Goal: Find contact information: Obtain details needed to contact an individual or organization

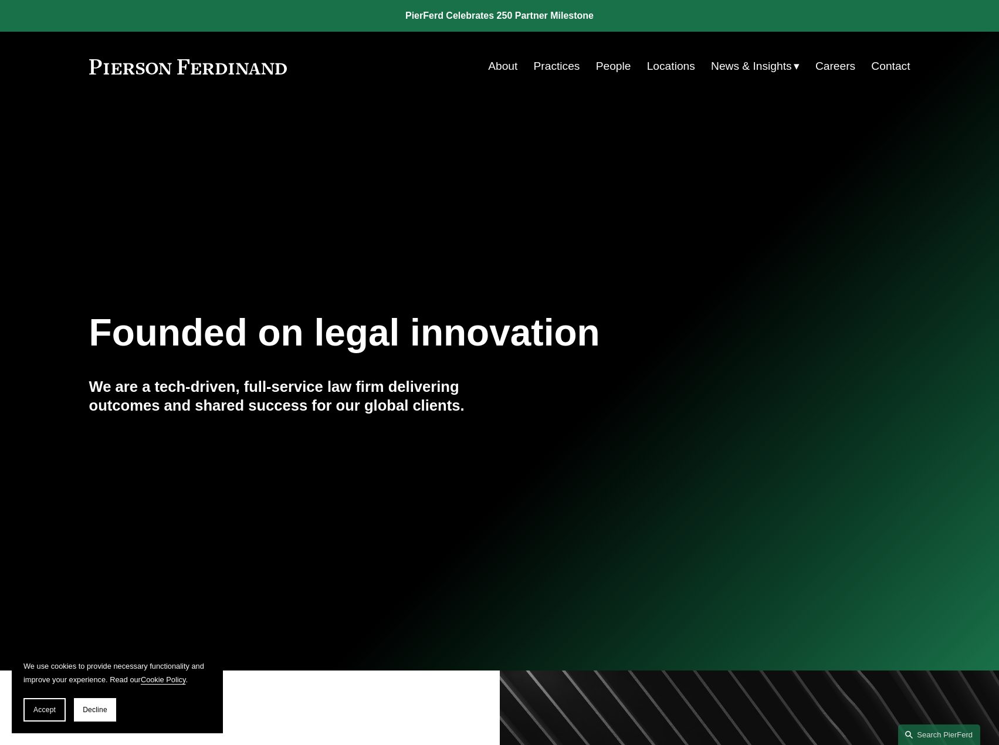
click at [661, 66] on link "Locations" at bounding box center [671, 66] width 48 height 22
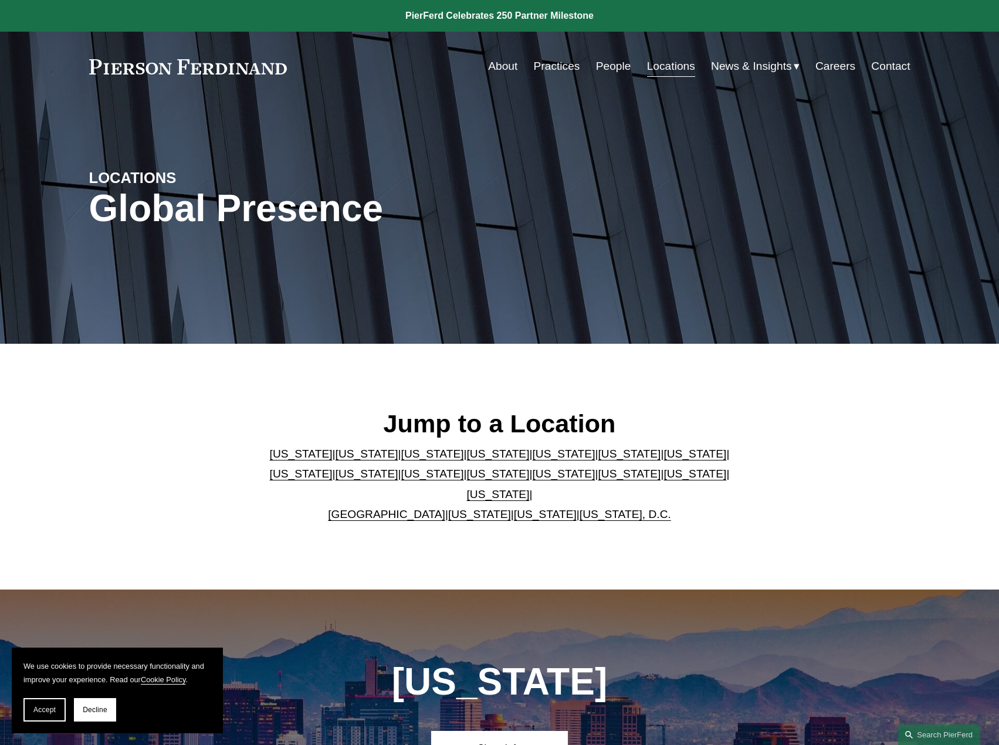
click at [467, 480] on link "[US_STATE]" at bounding box center [498, 474] width 63 height 12
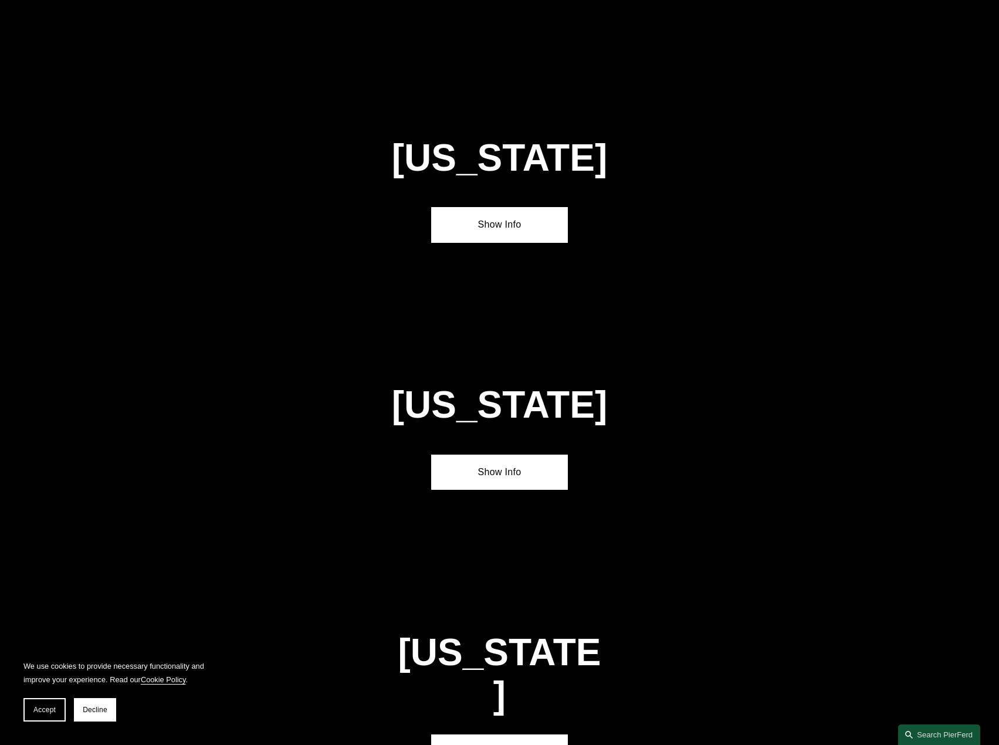
scroll to position [3062, 0]
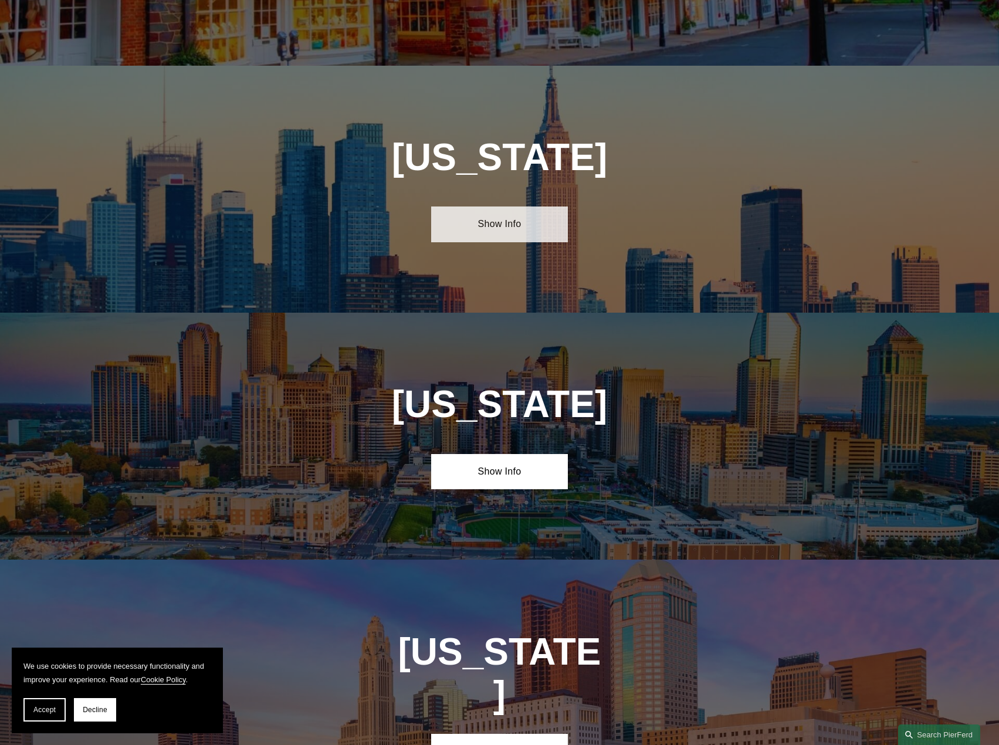
click at [493, 207] on link "Show Info" at bounding box center [499, 224] width 137 height 35
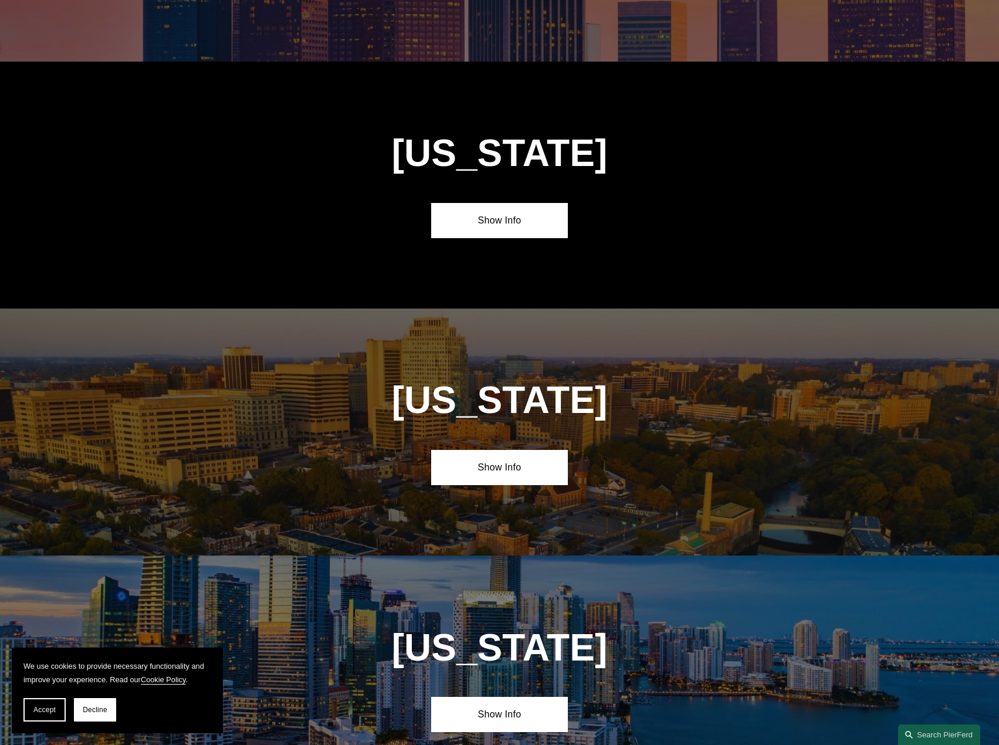
drag, startPoint x: 612, startPoint y: 204, endPoint x: 634, endPoint y: 207, distance: 21.9
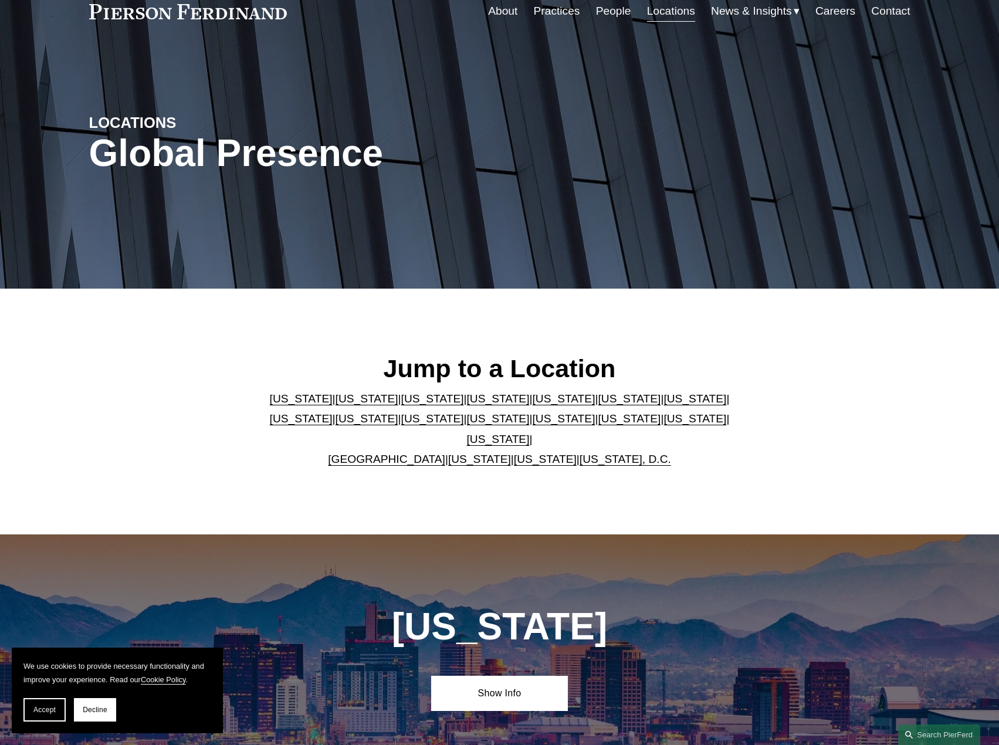
scroll to position [0, 0]
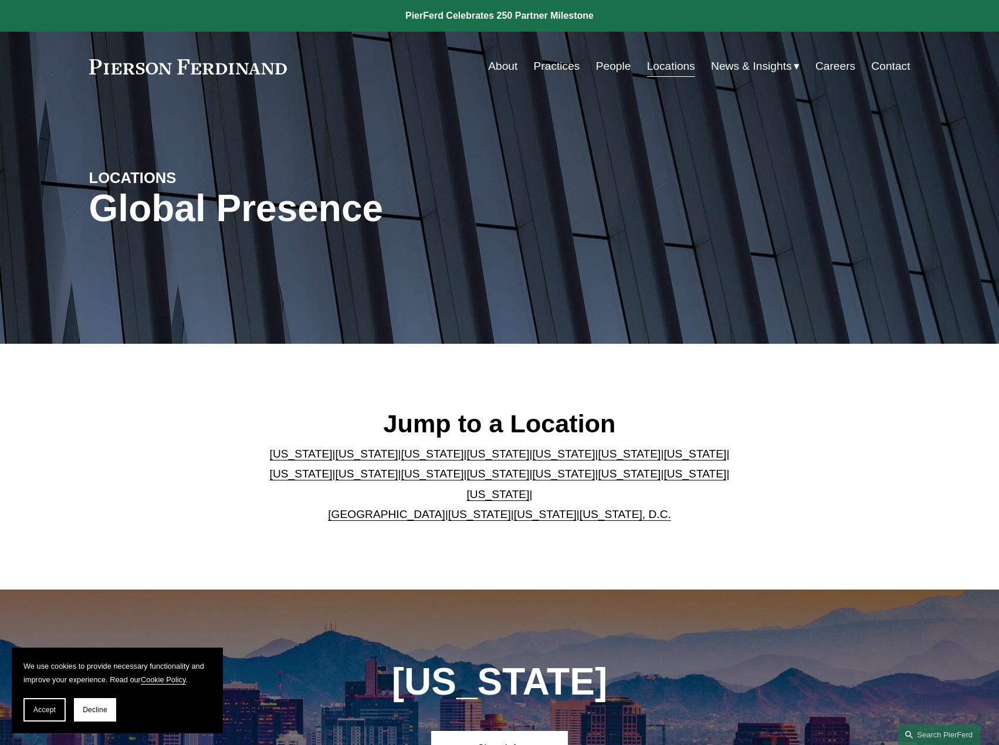
click at [615, 63] on link "People" at bounding box center [613, 66] width 35 height 22
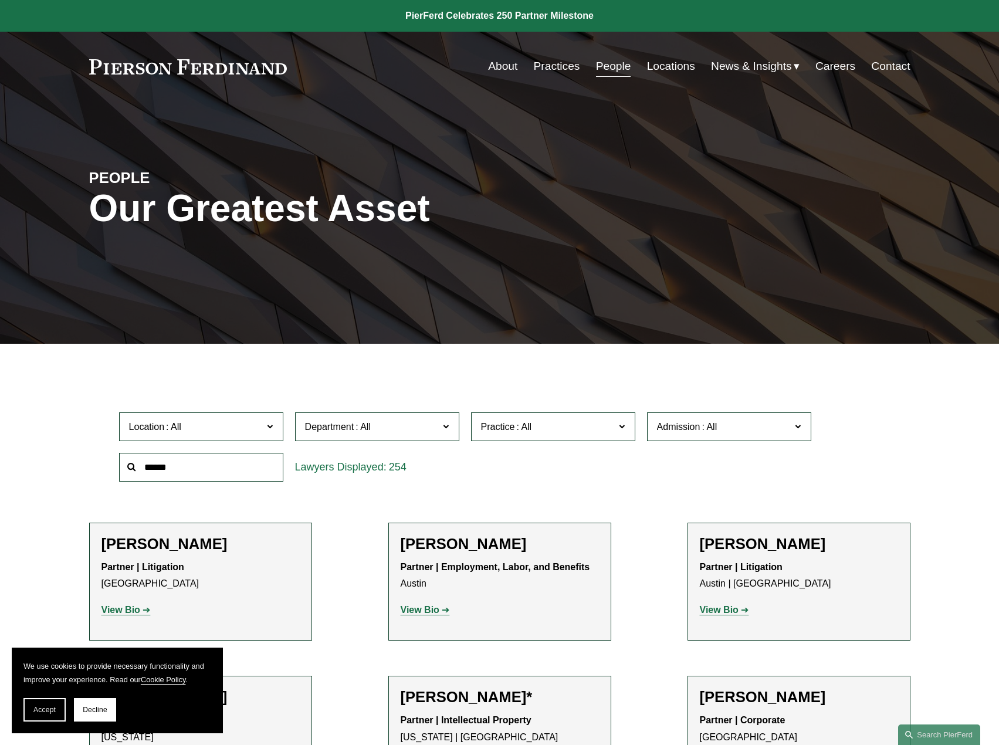
click at [213, 465] on input "text" at bounding box center [201, 467] width 164 height 29
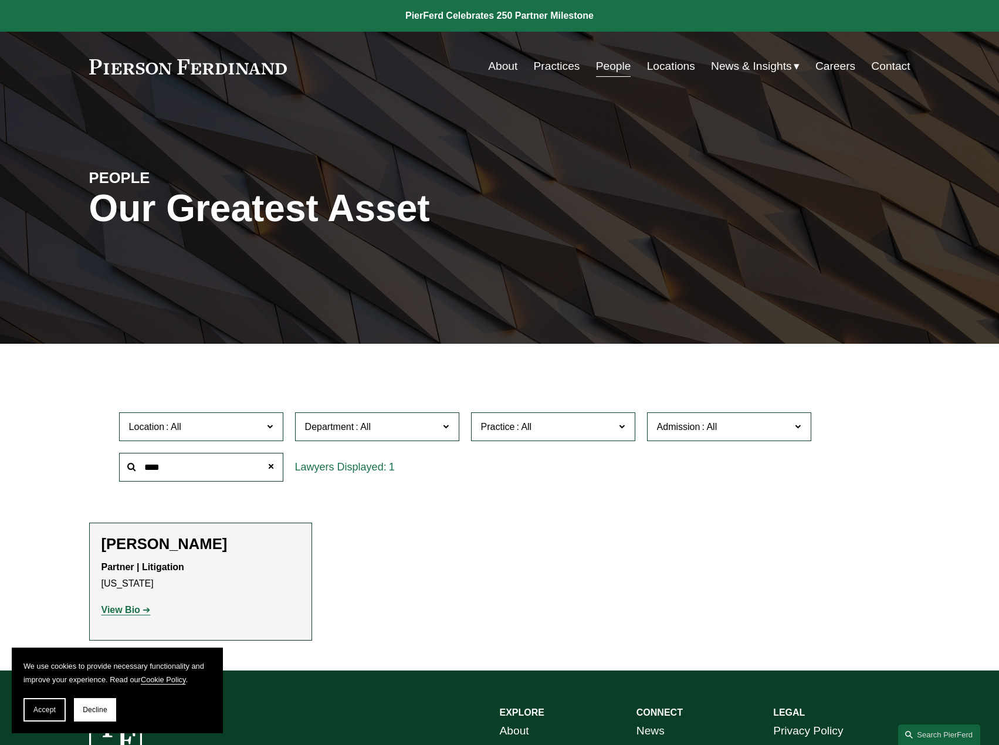
type input "****"
click at [170, 536] on h2 "Scott Michael Lupiani" at bounding box center [201, 544] width 198 height 18
click at [140, 618] on p "View Bio" at bounding box center [201, 610] width 198 height 17
click at [138, 613] on strong "View Bio" at bounding box center [121, 610] width 39 height 10
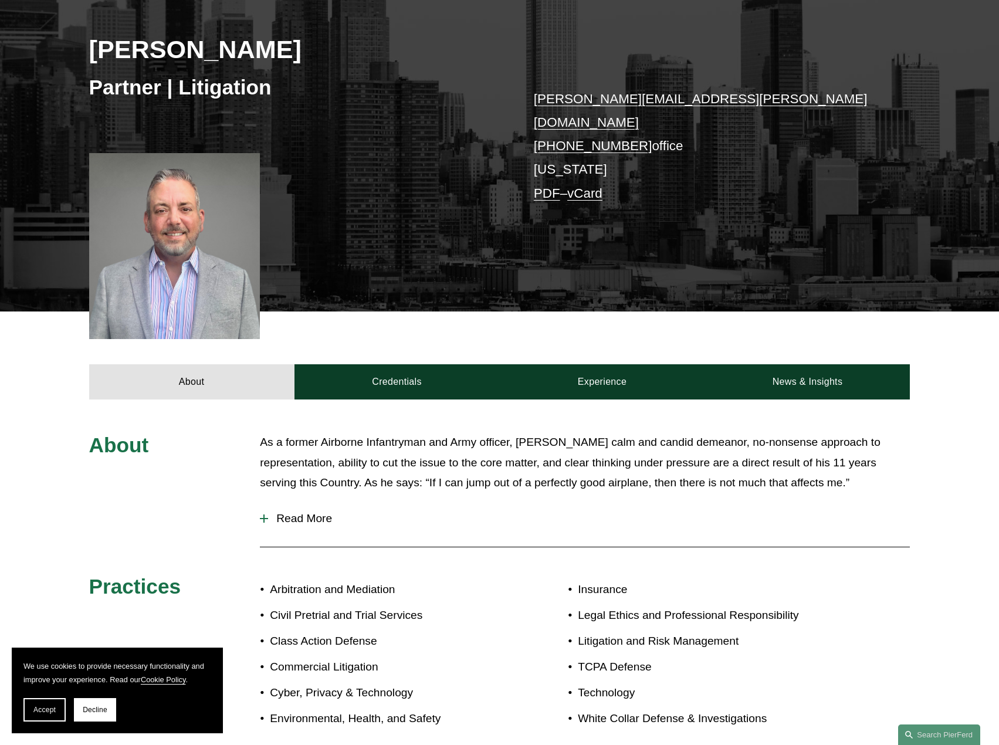
scroll to position [195, 0]
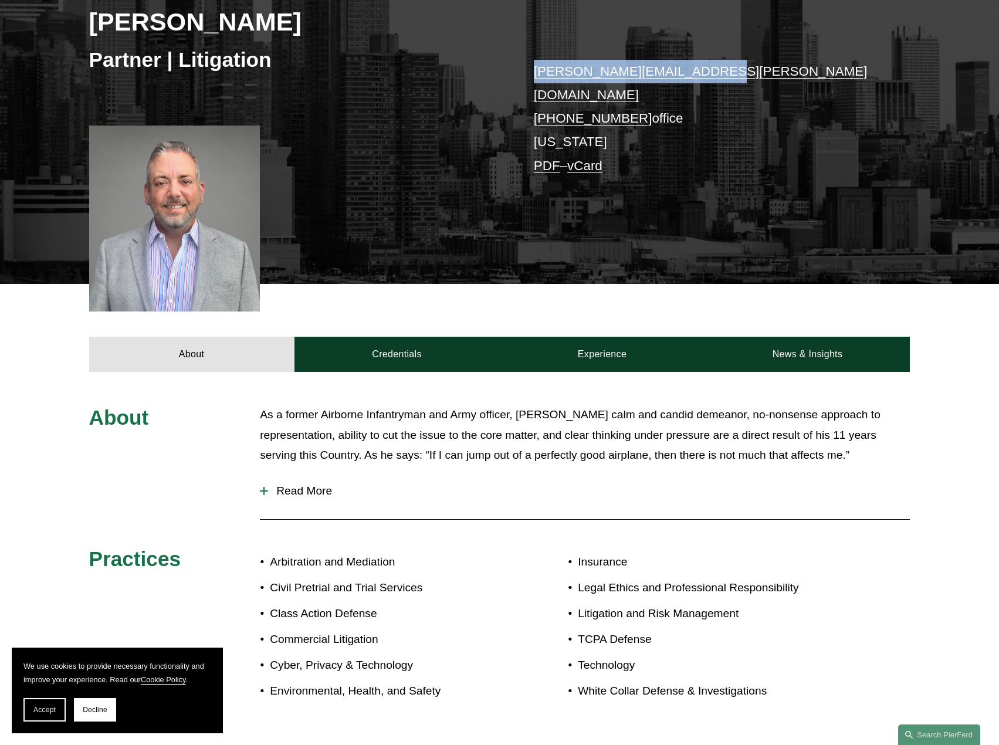
drag, startPoint x: 699, startPoint y: 67, endPoint x: 536, endPoint y: 73, distance: 162.6
click at [536, 73] on p "scott.lupiani@pierferd.com +1.716.469.2374 office New York PDF – vCard" at bounding box center [705, 119] width 342 height 119
copy link "scott.lupiani@pierferd.com"
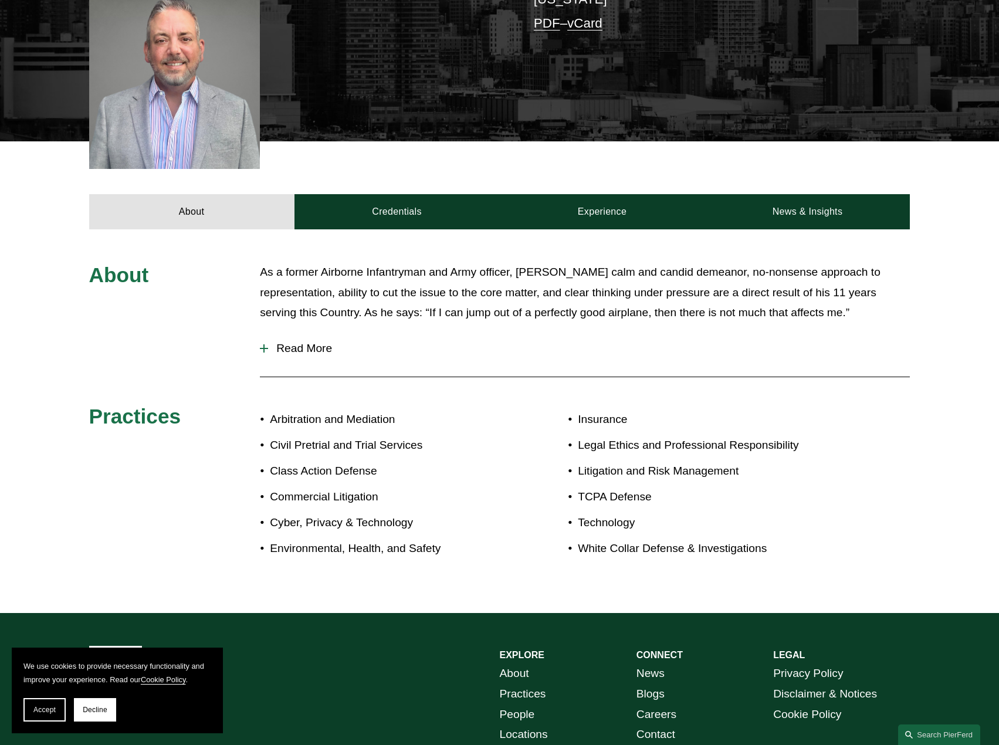
scroll to position [455, 0]
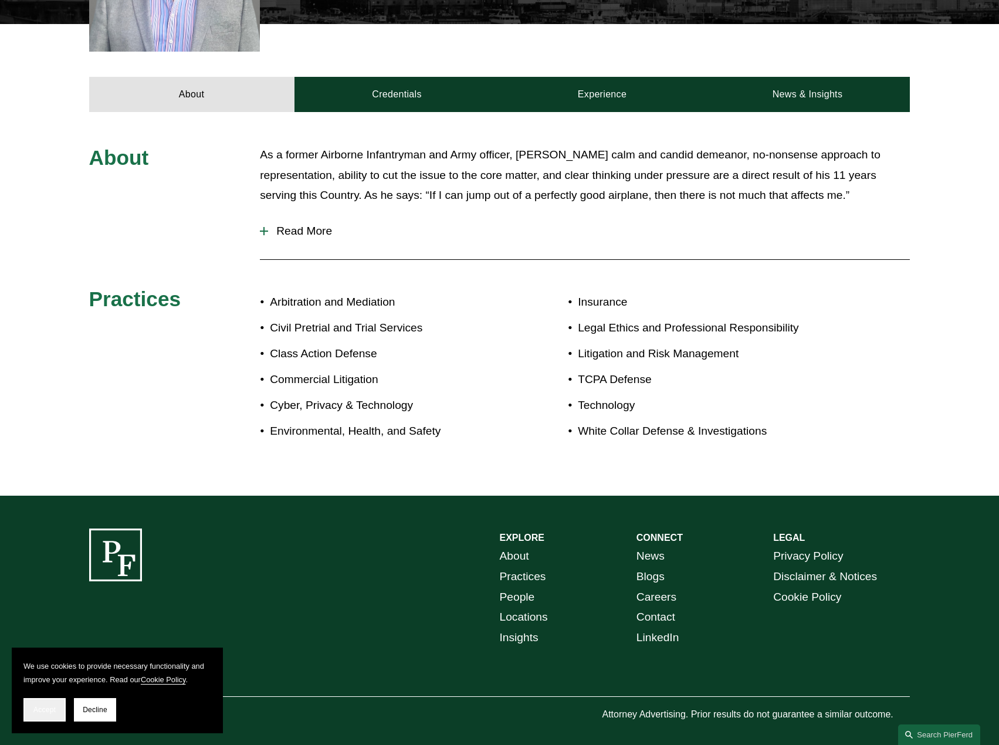
click at [56, 704] on button "Accept" at bounding box center [44, 709] width 42 height 23
